Goal: Task Accomplishment & Management: Use online tool/utility

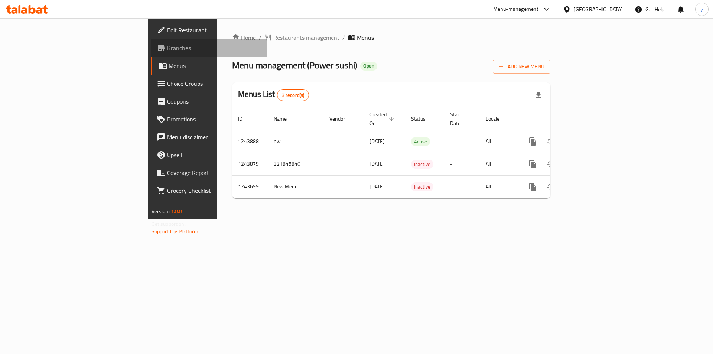
click at [151, 42] on link "Branches" at bounding box center [209, 48] width 116 height 18
click at [590, 138] on icon "enhanced table" at bounding box center [586, 141] width 7 height 7
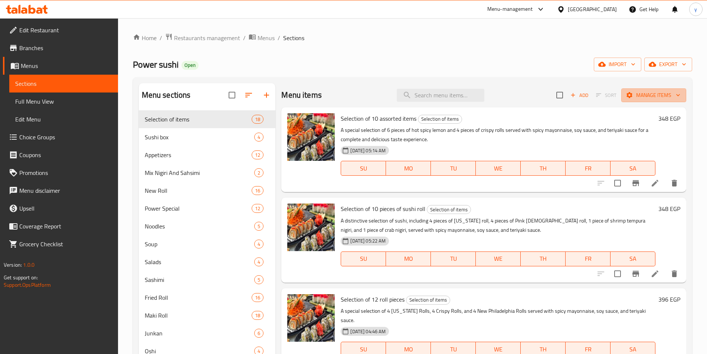
click at [647, 96] on span "Manage items" at bounding box center [654, 95] width 53 height 9
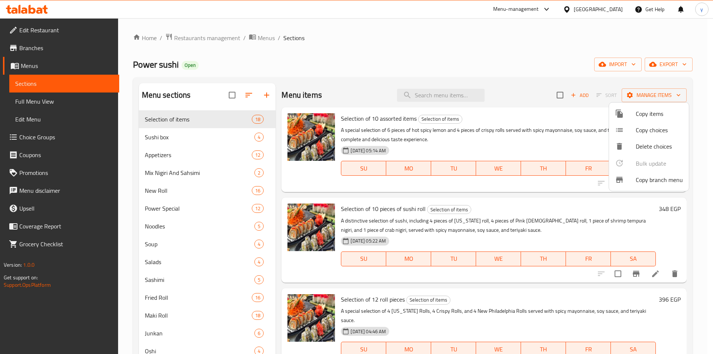
click at [662, 180] on span "Copy branch menu" at bounding box center [659, 179] width 47 height 9
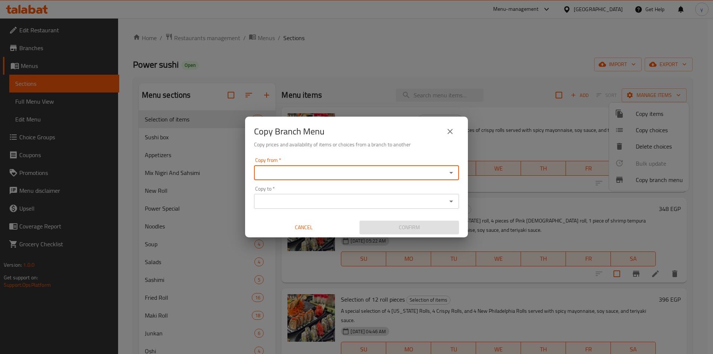
click at [422, 173] on input "Copy from   *" at bounding box center [350, 172] width 188 height 10
drag, startPoint x: 422, startPoint y: 173, endPoint x: 392, endPoint y: 170, distance: 30.2
click at [392, 170] on input "Copy from   *" at bounding box center [350, 172] width 188 height 10
click at [371, 154] on div "Copy from   * Copy from * Copy to   * Copy to * Cancel Confirm" at bounding box center [356, 195] width 223 height 83
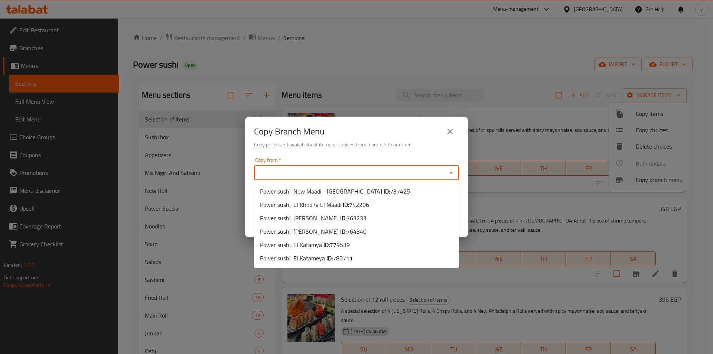
click at [286, 172] on input "Copy from   *" at bounding box center [350, 172] width 188 height 10
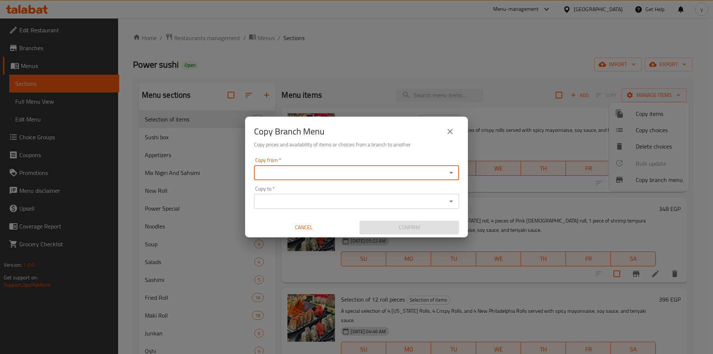
paste input "779539"
type input "779539"
click at [333, 178] on input "779539" at bounding box center [350, 172] width 188 height 10
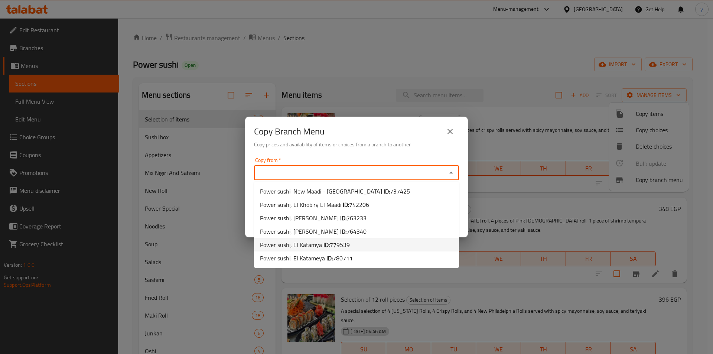
click at [359, 247] on li "Power sushi, El Katamya ID: 779539" at bounding box center [356, 244] width 205 height 13
type input "Power sushi, El Katamya"
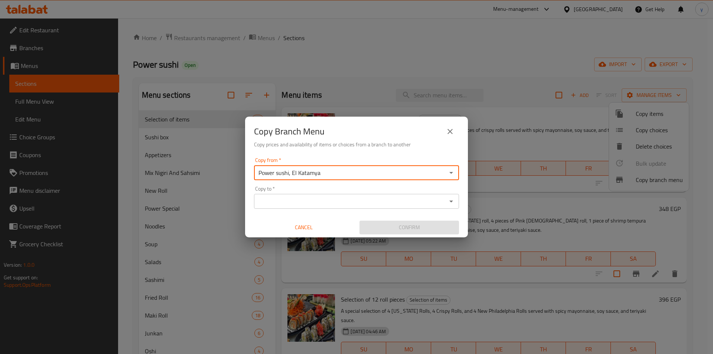
click at [333, 161] on div "Copy from   * Power sushi, El Katamya Copy from *" at bounding box center [356, 168] width 205 height 23
click at [333, 170] on input "Power sushi, El Katamya" at bounding box center [350, 172] width 188 height 10
click at [333, 170] on input "Copy from   *" at bounding box center [350, 172] width 188 height 10
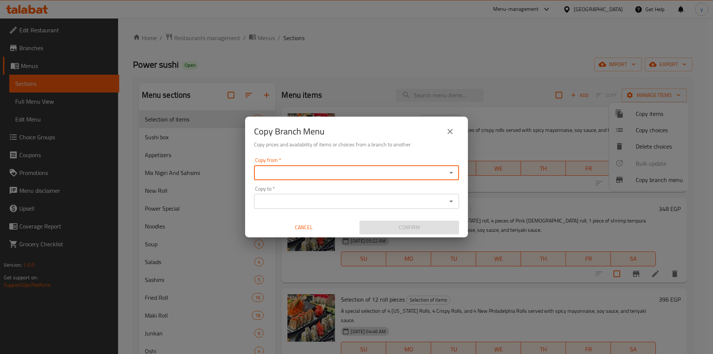
paste input "779539"
type input "7"
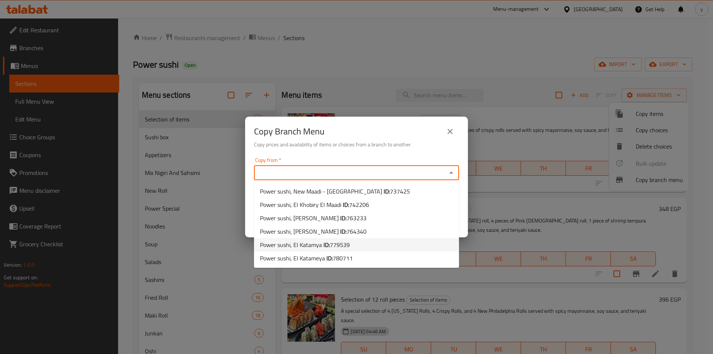
click at [307, 171] on input "Copy from   *" at bounding box center [350, 172] width 188 height 10
click at [340, 245] on span "779539" at bounding box center [340, 244] width 20 height 11
type input "Power sushi, El Katamya"
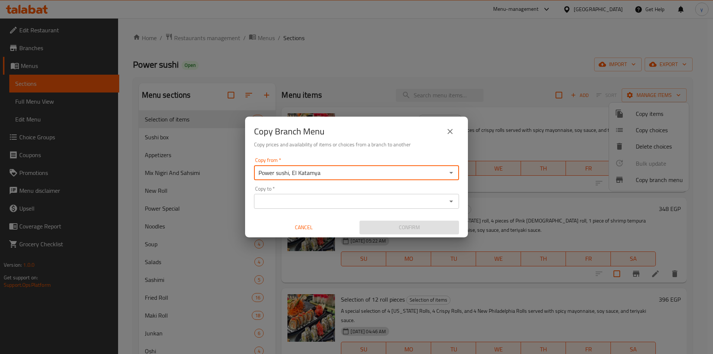
click at [335, 202] on input "Copy to   *" at bounding box center [350, 201] width 188 height 10
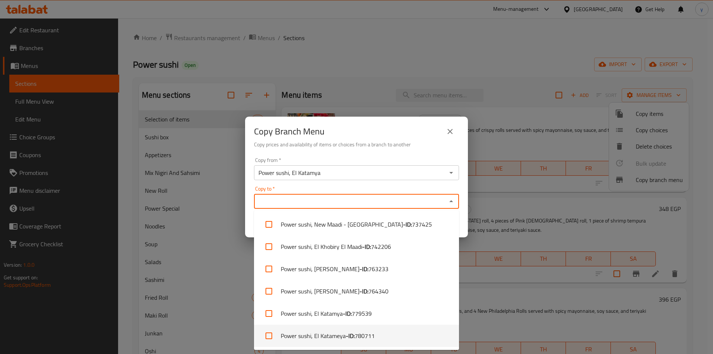
click at [371, 338] on span "780711" at bounding box center [365, 335] width 20 height 9
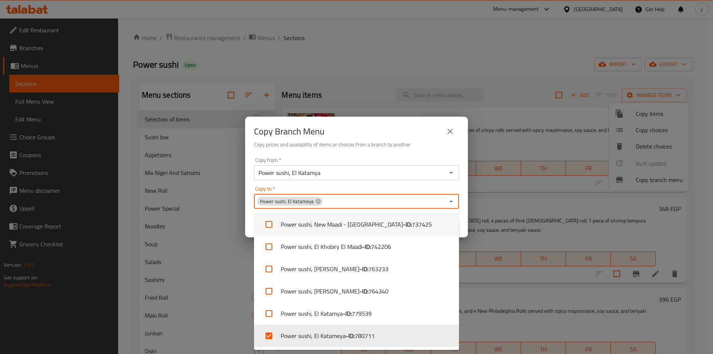
click at [392, 189] on div "Copy to   * Power sushi, El Katameya Copy to *" at bounding box center [356, 197] width 205 height 23
click at [420, 188] on div "Copy to   * Power sushi, El Katameya Copy to *" at bounding box center [356, 197] width 205 height 23
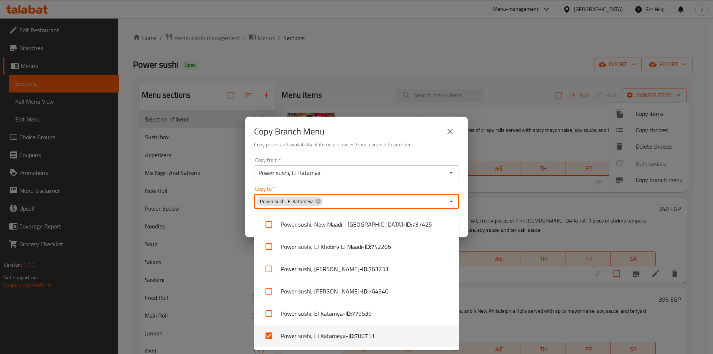
click at [385, 345] on li "Power sushi, El Katameya - ID: 780711" at bounding box center [356, 336] width 205 height 22
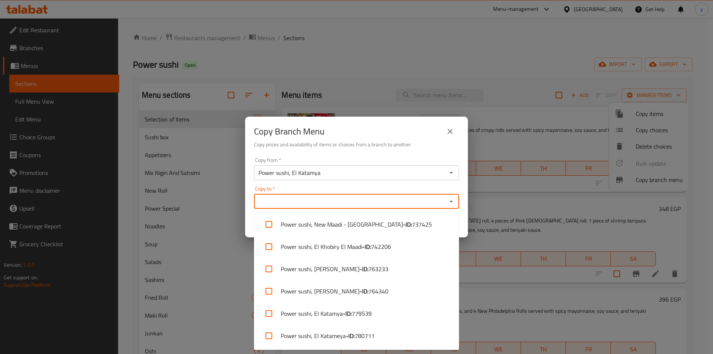
click at [385, 345] on li "Power sushi, El Katameya - ID: 780711" at bounding box center [356, 336] width 205 height 22
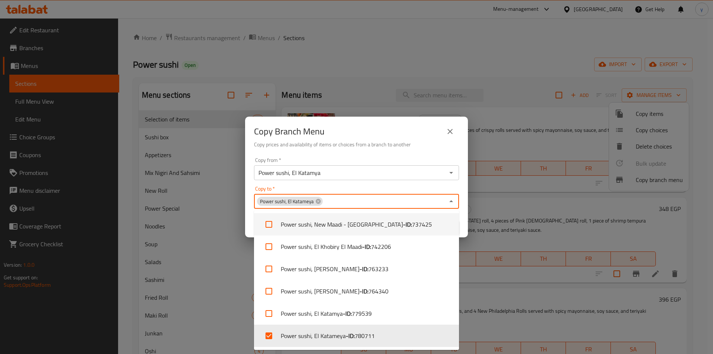
click at [374, 188] on div "Copy to   * Power sushi, El Katameya Copy to *" at bounding box center [356, 197] width 205 height 23
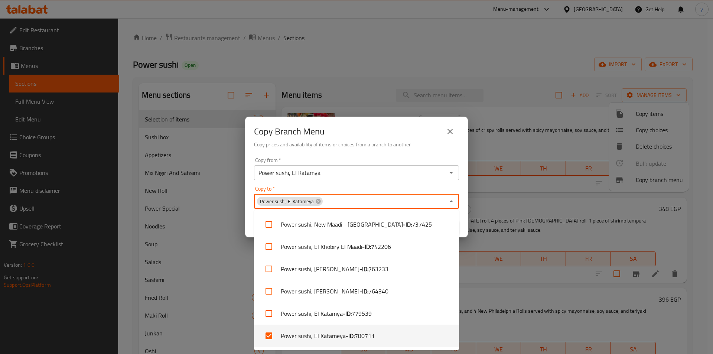
click at [303, 341] on li "Power sushi, El Katameya - ID: 780711" at bounding box center [356, 336] width 205 height 22
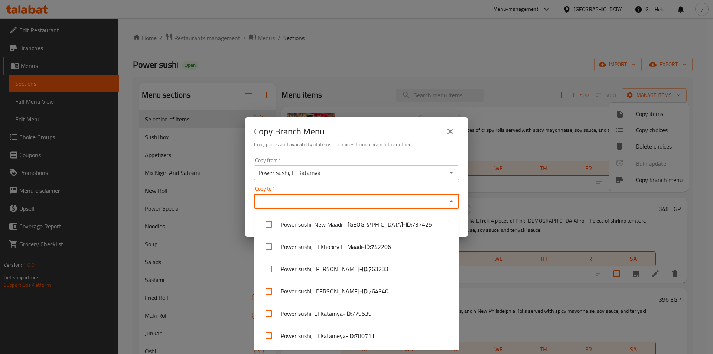
click at [303, 341] on li "Power sushi, El Katameya - ID: 780711" at bounding box center [356, 336] width 205 height 22
checkbox input "true"
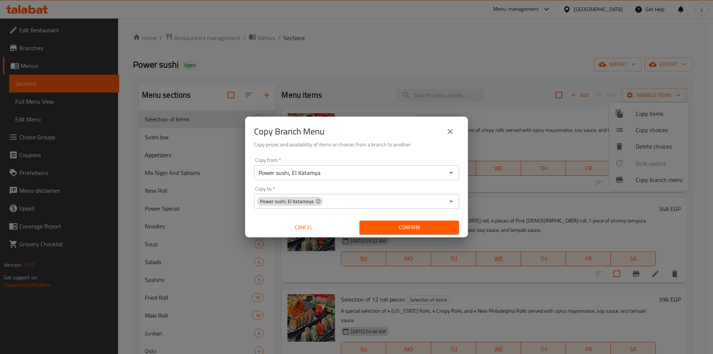
click at [462, 229] on div "Copy from   * Power sushi, El Katamya Copy from * Copy to   * Power sushi, El K…" at bounding box center [356, 195] width 223 height 83
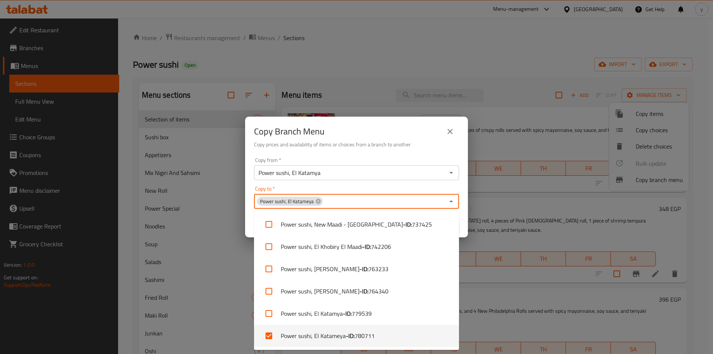
click at [393, 203] on input "Copy to   *" at bounding box center [383, 201] width 121 height 10
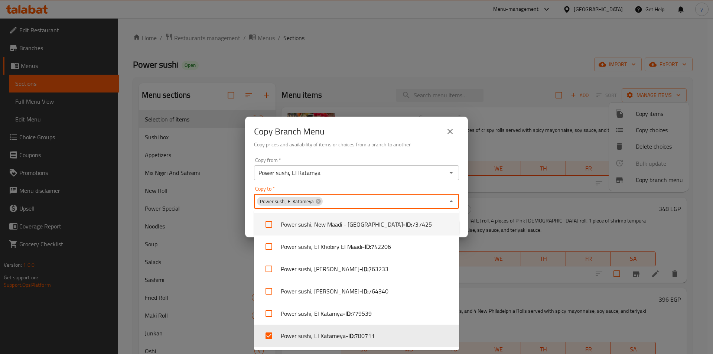
click at [466, 224] on div "Copy from   * Power sushi, El Katamya Copy from * Copy to   * Power sushi, El K…" at bounding box center [356, 195] width 223 height 83
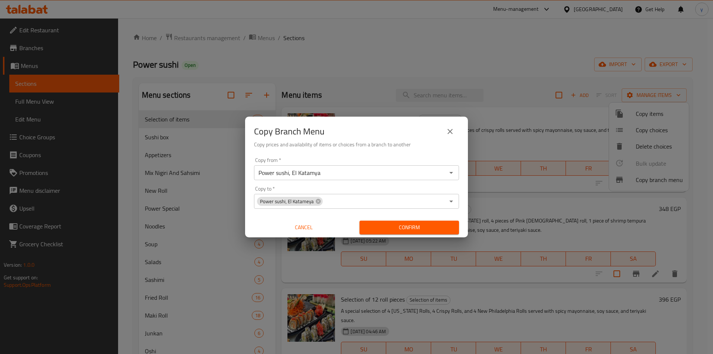
click at [449, 227] on span "Confirm" at bounding box center [409, 227] width 88 height 9
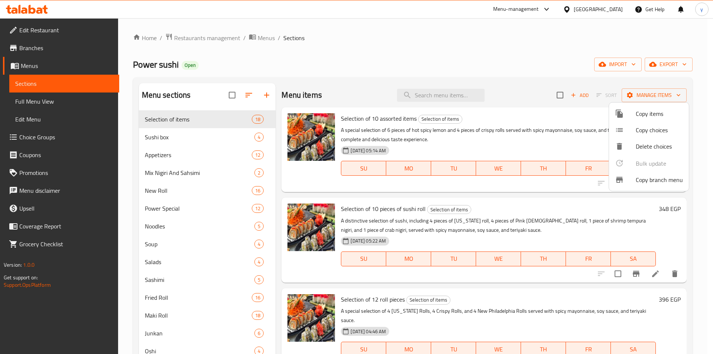
click at [39, 50] on div at bounding box center [356, 177] width 713 height 354
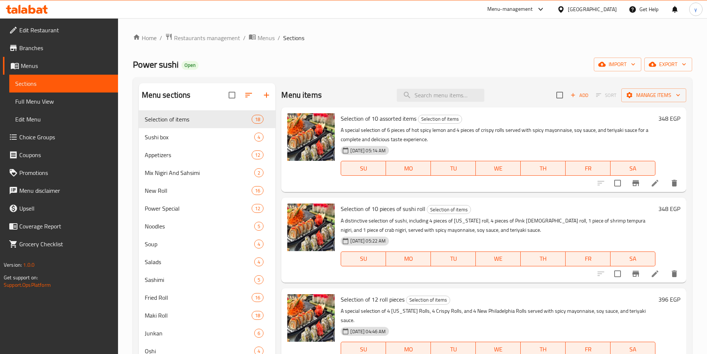
click at [39, 50] on span "Branches" at bounding box center [65, 47] width 93 height 9
click at [44, 65] on span "Menus" at bounding box center [66, 65] width 91 height 9
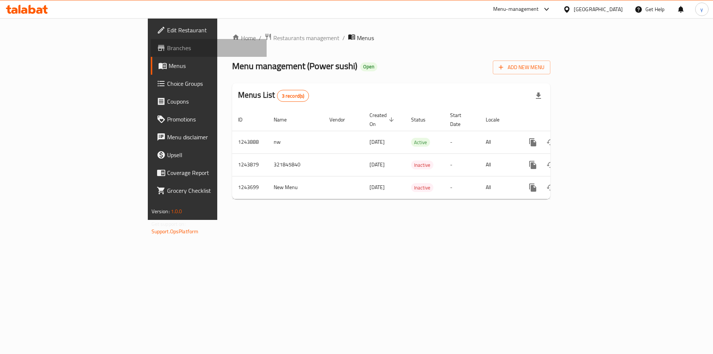
click at [167, 52] on span "Branches" at bounding box center [214, 47] width 94 height 9
click at [591, 137] on icon "enhanced table" at bounding box center [586, 141] width 9 height 9
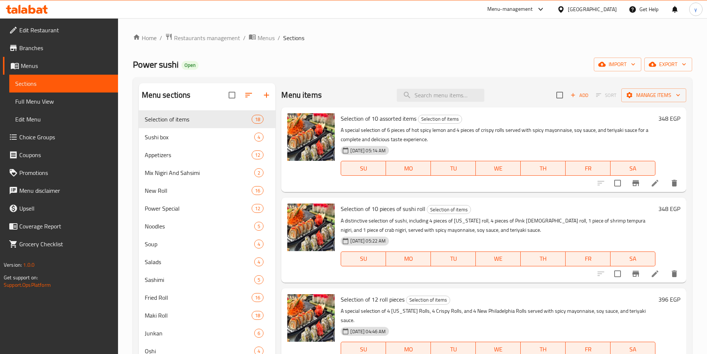
click at [87, 99] on span "Full Menu View" at bounding box center [63, 101] width 97 height 9
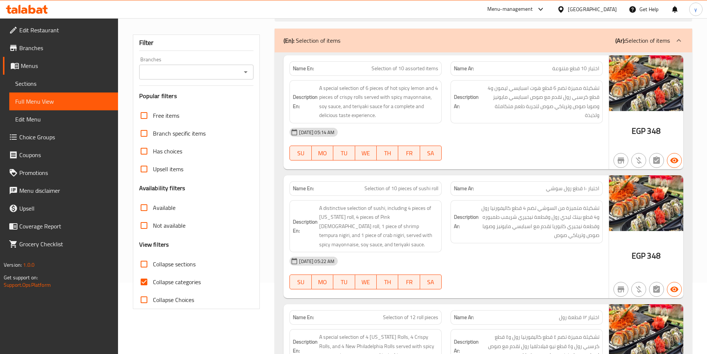
scroll to position [149, 0]
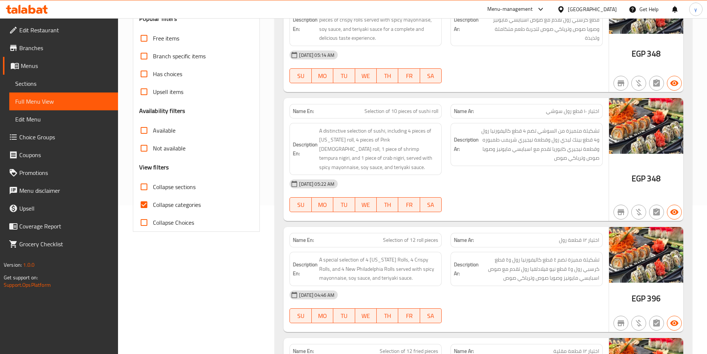
click at [146, 203] on input "Collapse categories" at bounding box center [144, 205] width 18 height 18
checkbox input "false"
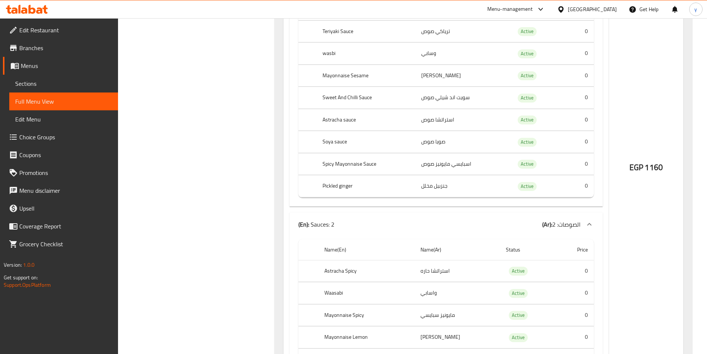
scroll to position [0, 0]
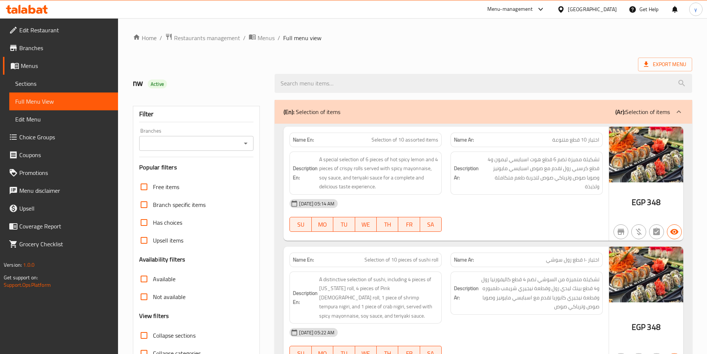
click at [645, 67] on icon at bounding box center [646, 64] width 7 height 7
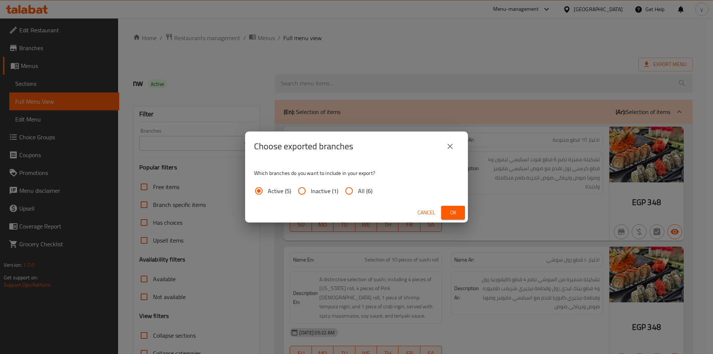
click at [300, 191] on input "Inactive (1)" at bounding box center [302, 191] width 18 height 18
radio input "true"
click at [456, 213] on span "Ok" at bounding box center [453, 212] width 12 height 9
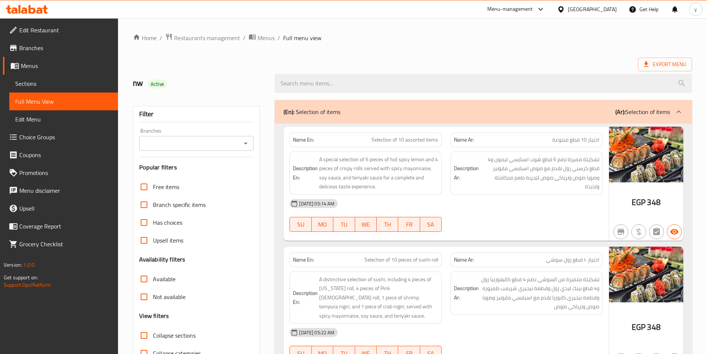
click at [512, 38] on ol "Home / Restaurants management / Menus / Full menu view" at bounding box center [413, 38] width 560 height 10
click at [63, 47] on span "Branches" at bounding box center [65, 47] width 93 height 9
